Goal: Task Accomplishment & Management: Manage account settings

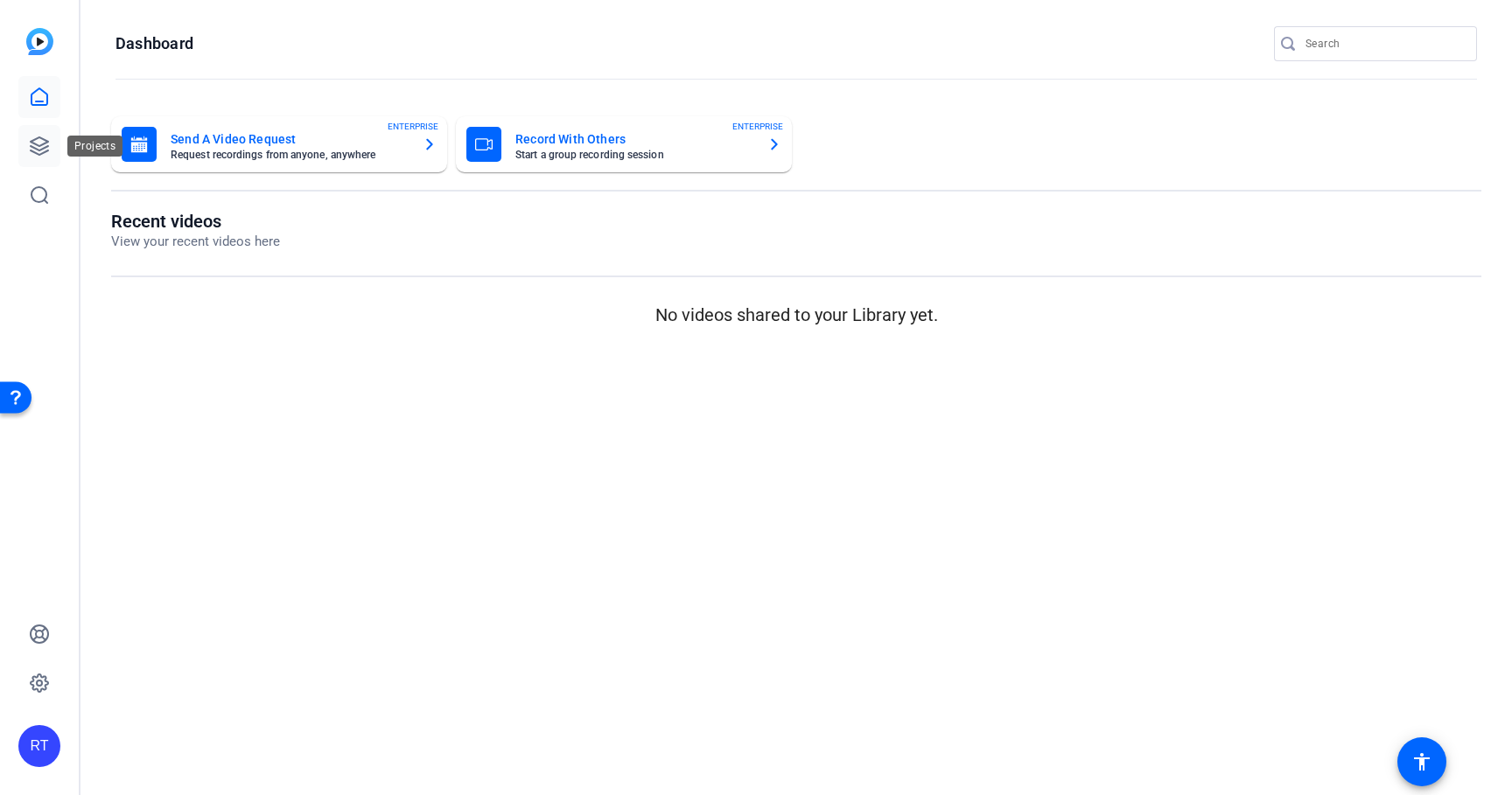
click at [31, 147] on icon at bounding box center [39, 146] width 21 height 21
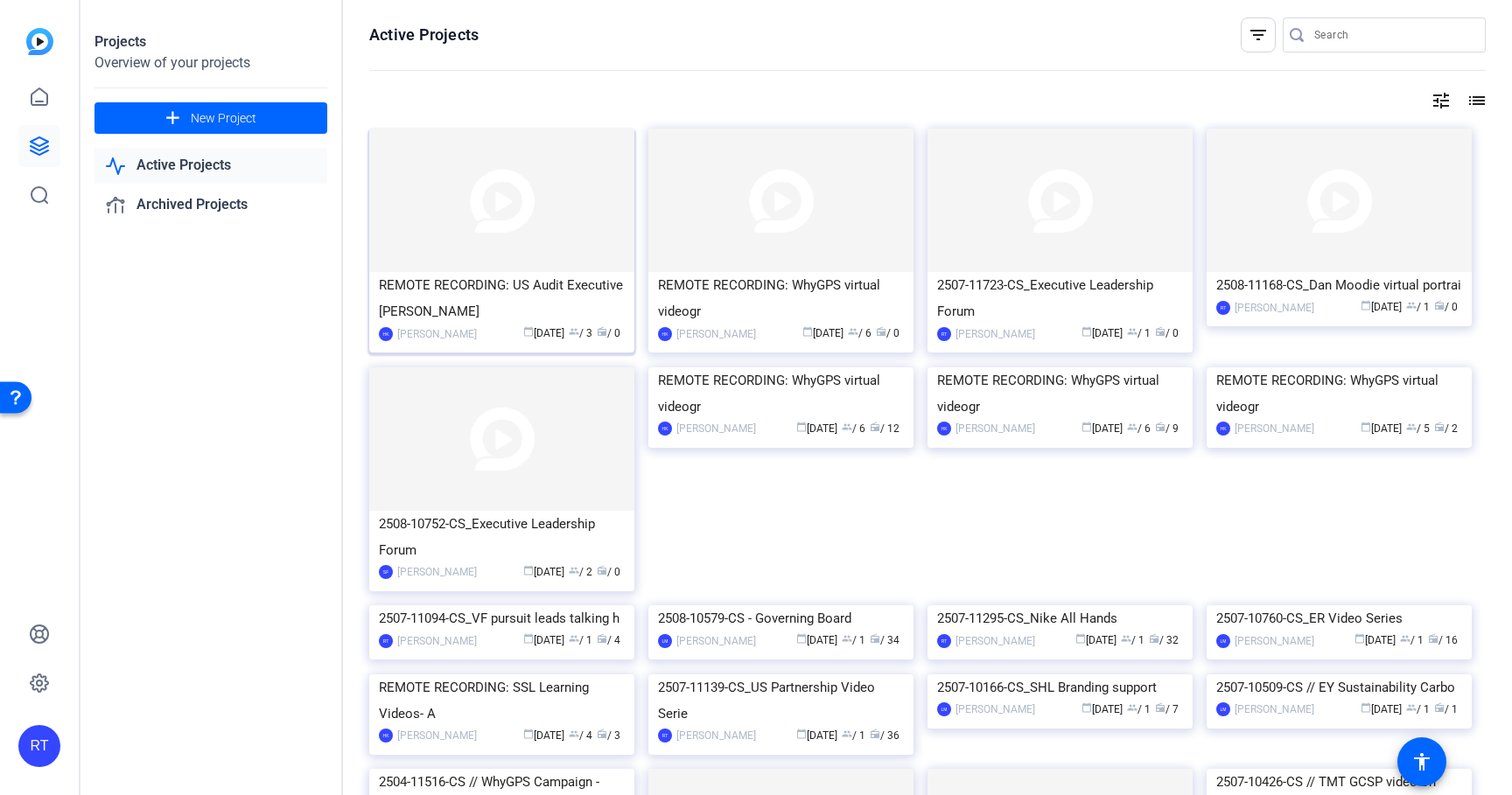
click at [556, 289] on div "REMOTE RECORDING: US Audit Executive [PERSON_NAME]" at bounding box center [501, 299] width 246 height 52
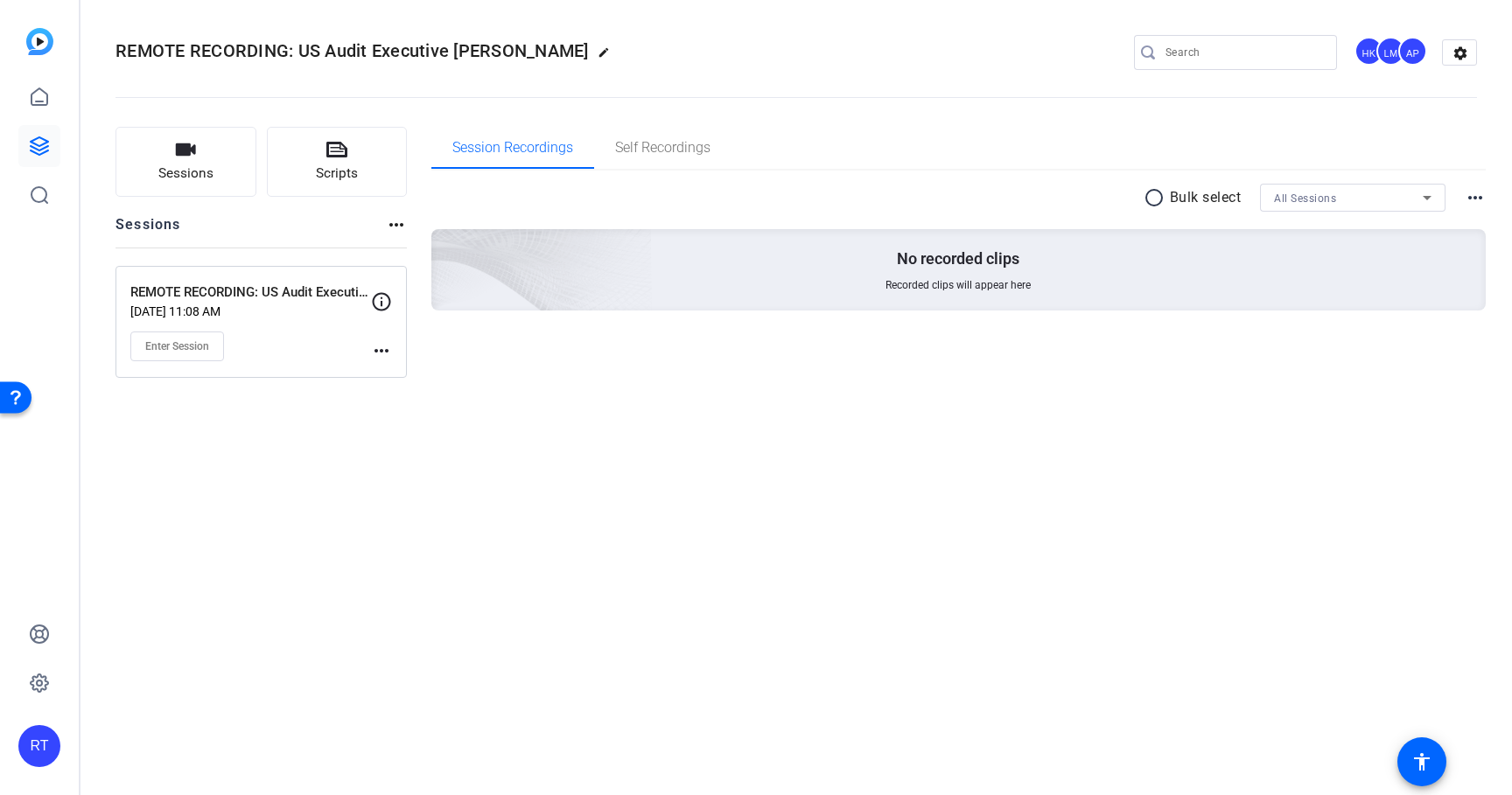
click at [381, 346] on mat-icon "more_horiz" at bounding box center [381, 350] width 21 height 21
click at [404, 376] on span "Edit Session" at bounding box center [425, 376] width 80 height 21
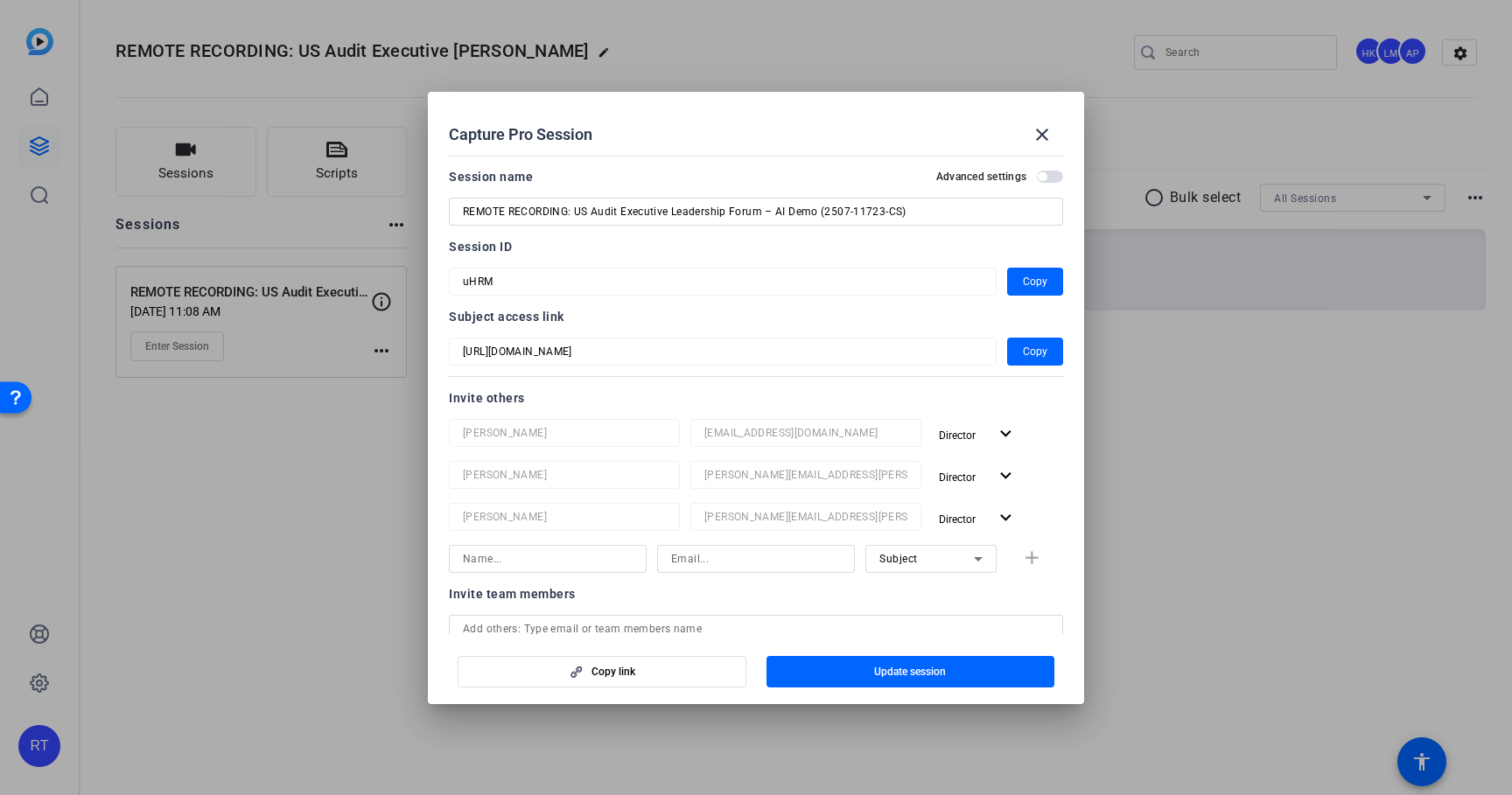
click at [450, 278] on mat-form-field "uHRM" at bounding box center [722, 281] width 548 height 28
click at [1025, 281] on span "Copy" at bounding box center [1034, 281] width 24 height 21
click at [1028, 349] on span "Copy" at bounding box center [1034, 351] width 24 height 21
